Goal: Obtain resource: Obtain resource

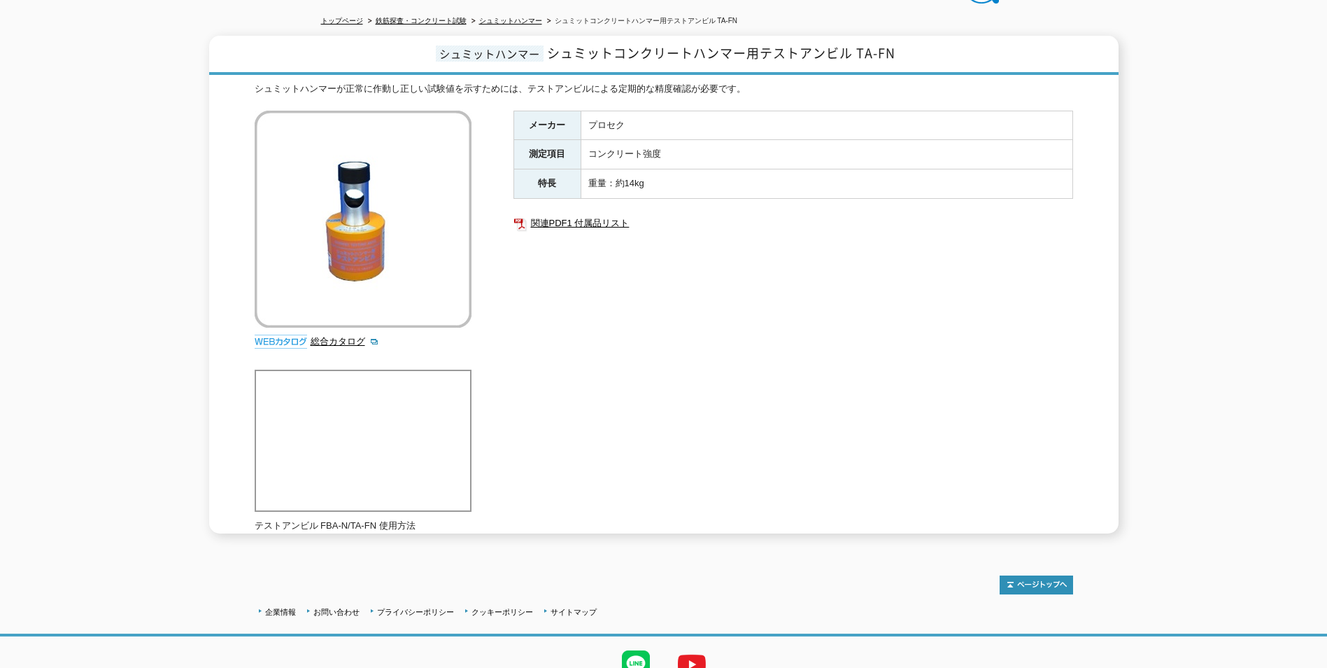
scroll to position [10, 0]
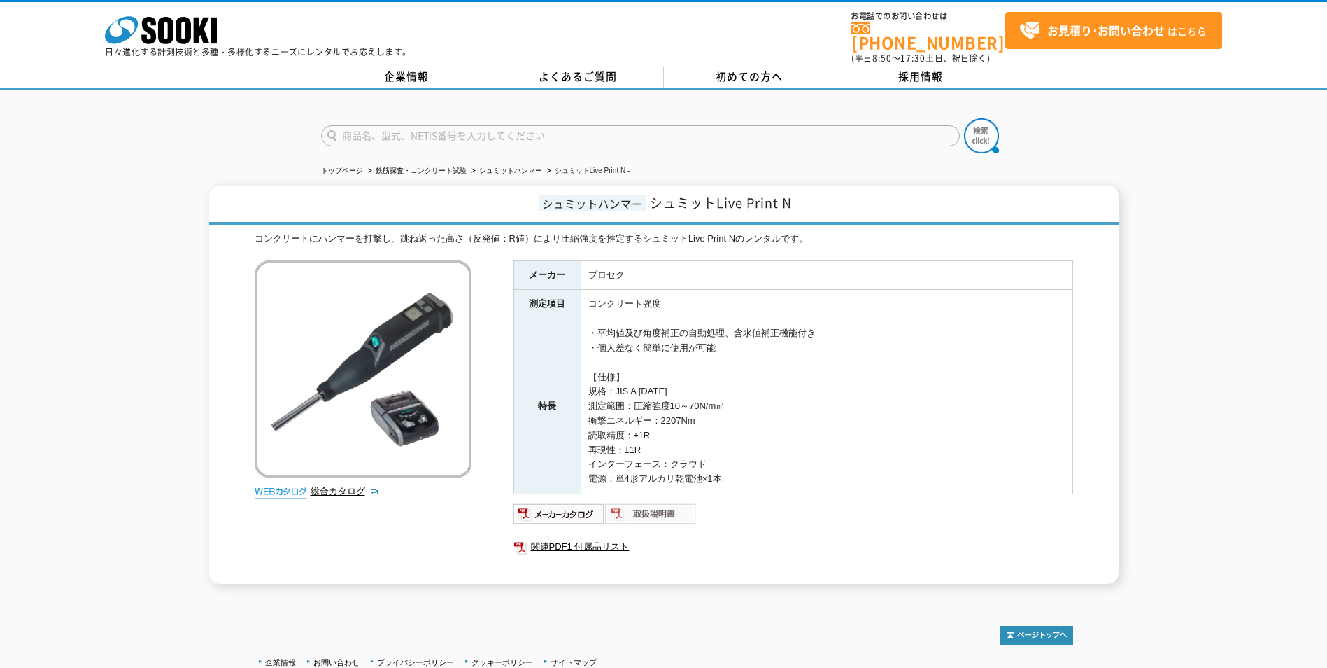
click at [648, 507] on img at bounding box center [651, 513] width 92 height 22
click at [216, 372] on div "シュミットハンマー シュミットLive Print N コンクリートにハンマーを打撃し、跳ね返った高さ（反発値：R値）により圧縮強度を推定するシュミットLiv…" at bounding box center [664, 384] width 910 height 398
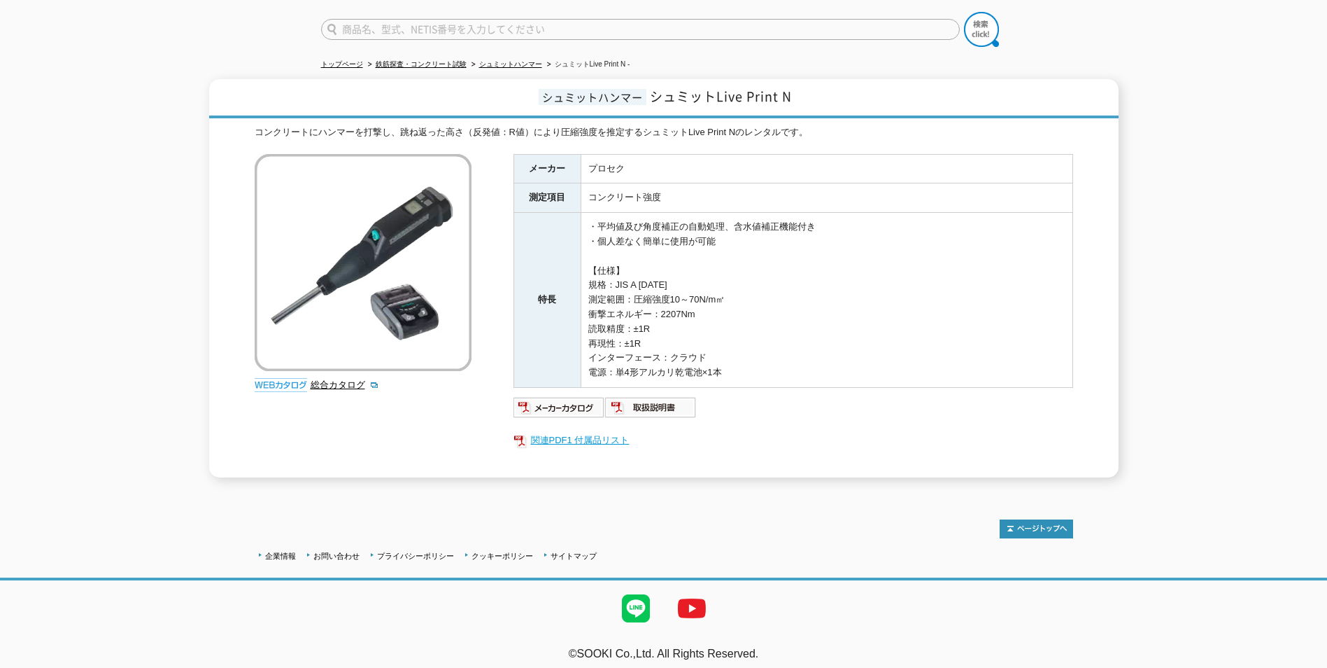
click at [543, 433] on link "関連PDF1 付属品リスト" at bounding box center [794, 440] width 560 height 18
